Goal: Information Seeking & Learning: Learn about a topic

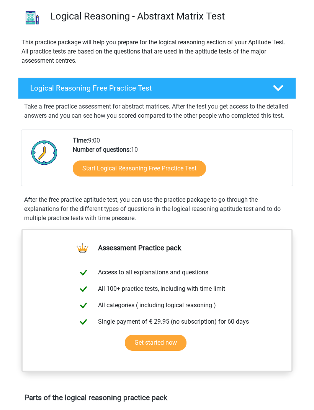
scroll to position [56, 0]
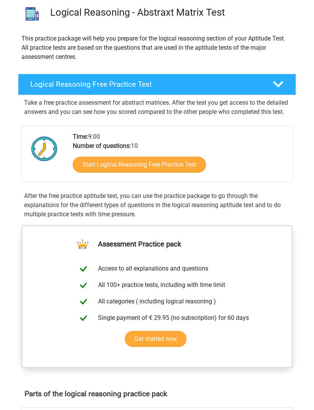
click at [91, 173] on link "Start Logical Reasoning Free Practice Test" at bounding box center [139, 165] width 133 height 16
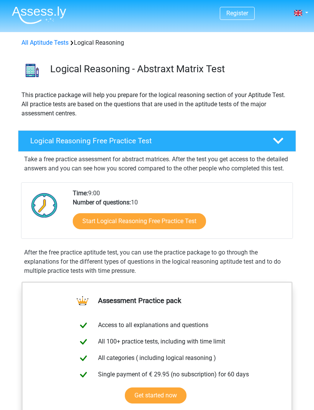
scroll to position [81, 0]
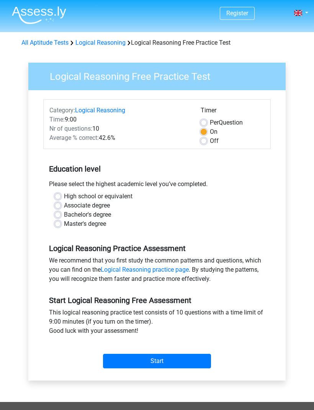
click at [64, 208] on label "Associate degree" at bounding box center [87, 205] width 46 height 9
click at [59, 208] on input "Associate degree" at bounding box center [58, 205] width 6 height 8
radio input "true"
click at [64, 214] on label "Bachelor's degree" at bounding box center [87, 214] width 47 height 9
click at [60, 214] on input "Bachelor's degree" at bounding box center [58, 214] width 6 height 8
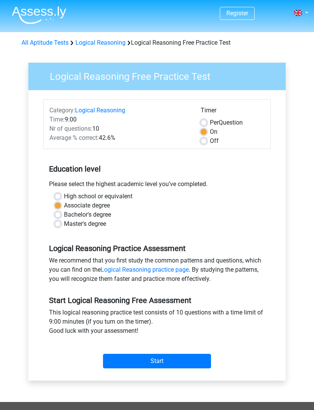
radio input "true"
click at [117, 357] on input "Start" at bounding box center [157, 361] width 108 height 15
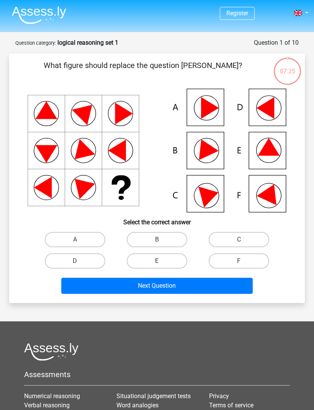
click at [150, 261] on label "E" at bounding box center [157, 261] width 60 height 15
click at [157, 261] on input "E" at bounding box center [159, 263] width 5 height 5
radio input "true"
click at [127, 284] on button "Next Question" at bounding box center [157, 286] width 192 height 16
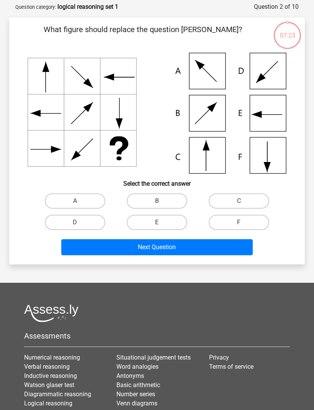
scroll to position [38, 0]
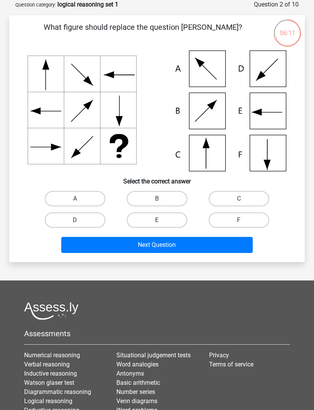
click at [254, 192] on label "C" at bounding box center [238, 198] width 60 height 15
click at [244, 199] on input "C" at bounding box center [241, 201] width 5 height 5
radio input "true"
click at [193, 243] on button "Next Question" at bounding box center [157, 245] width 192 height 16
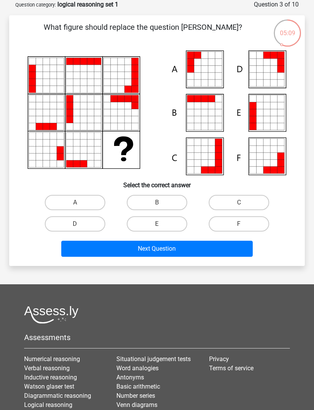
click at [73, 203] on label "A" at bounding box center [75, 202] width 60 height 15
click at [75, 203] on input "A" at bounding box center [77, 205] width 5 height 5
radio input "true"
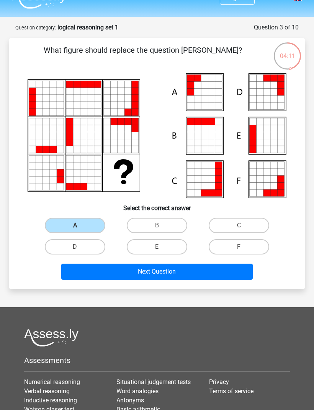
scroll to position [0, 0]
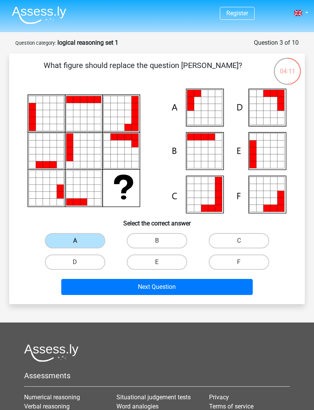
click at [170, 241] on label "B" at bounding box center [157, 240] width 60 height 15
click at [162, 241] on input "B" at bounding box center [159, 243] width 5 height 5
radio input "true"
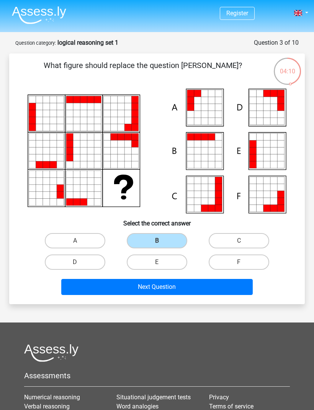
click at [175, 236] on label "B" at bounding box center [157, 240] width 60 height 15
click at [162, 241] on input "B" at bounding box center [159, 243] width 5 height 5
click at [94, 243] on label "A" at bounding box center [75, 240] width 60 height 15
click at [80, 243] on input "A" at bounding box center [77, 243] width 5 height 5
radio input "true"
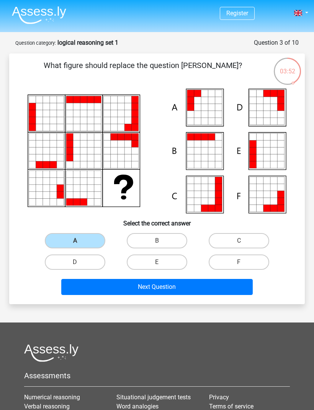
click at [166, 241] on label "B" at bounding box center [157, 240] width 60 height 15
click at [162, 241] on input "B" at bounding box center [159, 243] width 5 height 5
radio input "true"
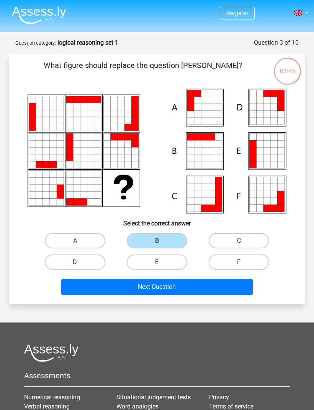
click at [238, 286] on button "Next Question" at bounding box center [157, 287] width 192 height 16
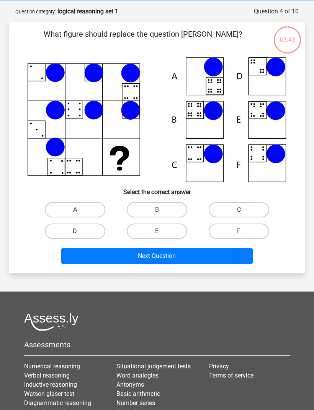
scroll to position [38, 0]
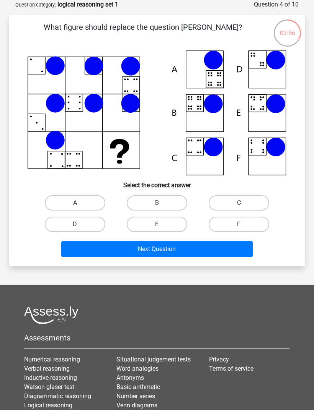
click at [169, 192] on div "B" at bounding box center [157, 202] width 82 height 21
click at [166, 202] on label "B" at bounding box center [157, 202] width 60 height 15
click at [162, 203] on input "B" at bounding box center [159, 205] width 5 height 5
radio input "true"
click at [205, 253] on button "Next Question" at bounding box center [157, 249] width 192 height 16
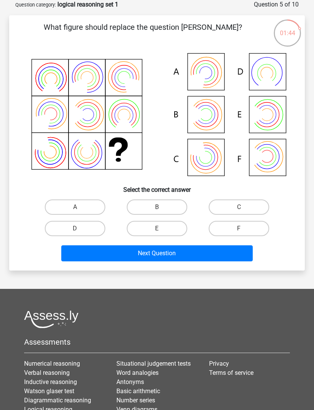
click at [93, 209] on label "A" at bounding box center [75, 207] width 60 height 15
click at [80, 209] on input "A" at bounding box center [77, 209] width 5 height 5
radio input "true"
click at [202, 256] on button "Next Question" at bounding box center [157, 254] width 192 height 16
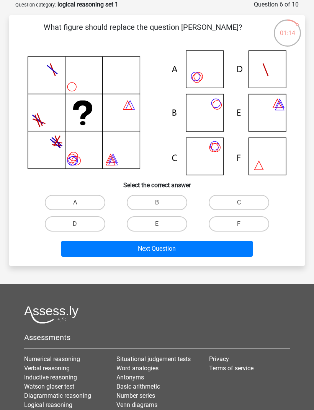
click at [94, 202] on label "A" at bounding box center [75, 202] width 60 height 15
click at [80, 203] on input "A" at bounding box center [77, 205] width 5 height 5
radio input "true"
click at [243, 199] on label "C" at bounding box center [238, 202] width 60 height 15
click at [243, 203] on input "C" at bounding box center [241, 205] width 5 height 5
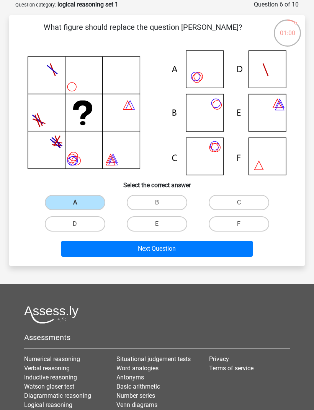
radio input "true"
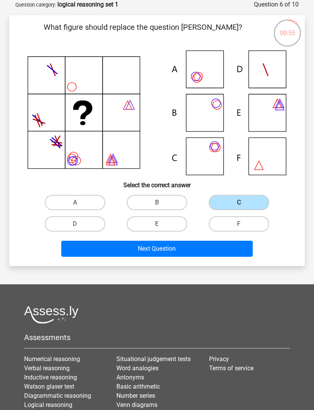
click at [211, 250] on button "Next Question" at bounding box center [157, 249] width 192 height 16
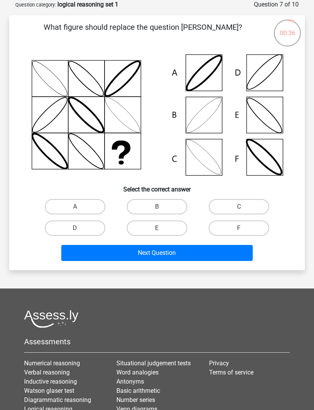
click at [173, 205] on label "B" at bounding box center [157, 206] width 60 height 15
click at [162, 207] on input "B" at bounding box center [159, 209] width 5 height 5
radio input "true"
click at [213, 253] on button "Next Question" at bounding box center [157, 253] width 192 height 16
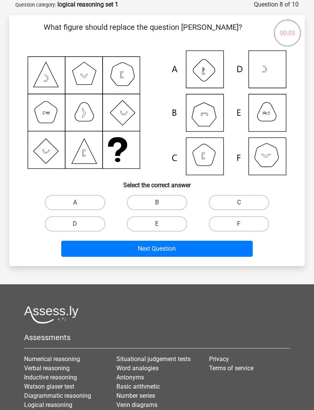
click at [168, 198] on label "B" at bounding box center [157, 202] width 60 height 15
click at [162, 203] on input "B" at bounding box center [159, 205] width 5 height 5
radio input "true"
click at [182, 248] on button "Next Question" at bounding box center [157, 249] width 192 height 16
